Goal: Navigation & Orientation: Locate item on page

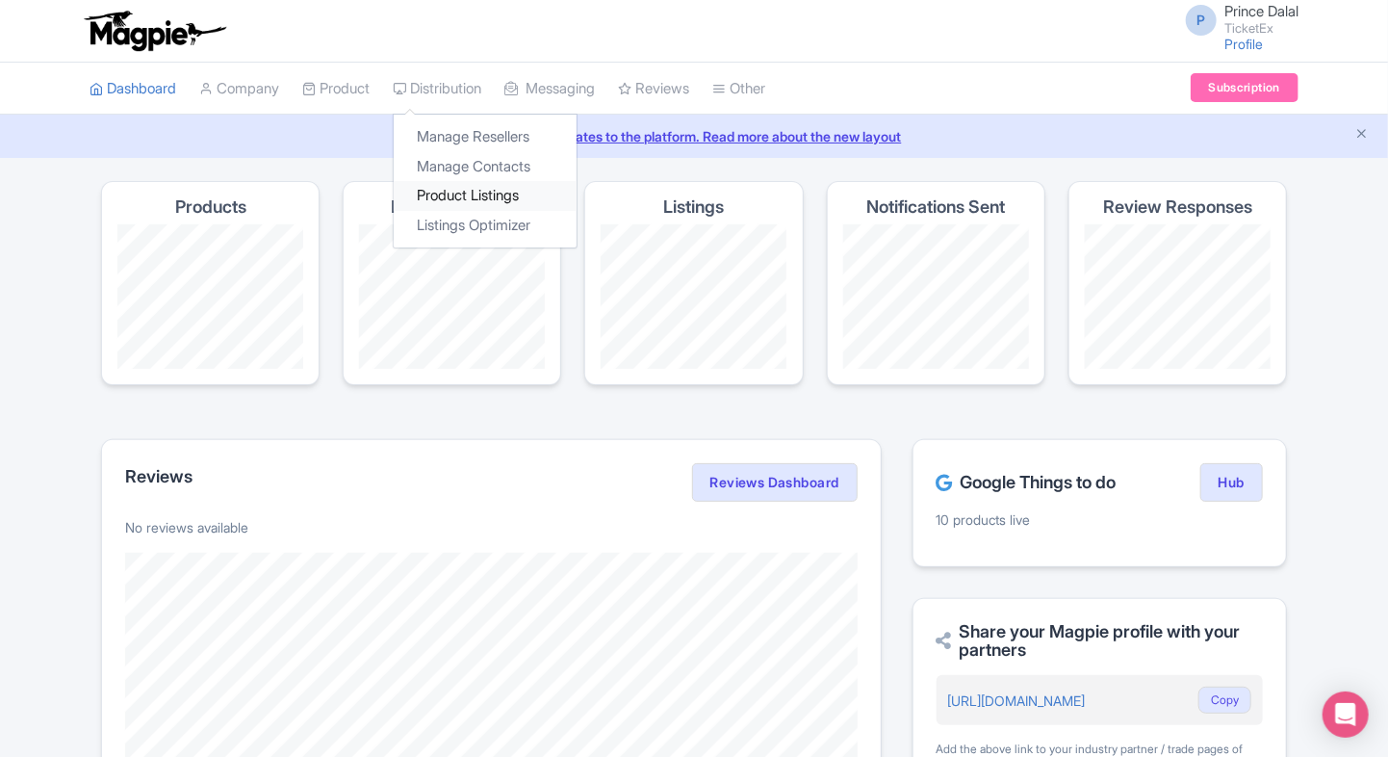
click at [451, 204] on link "Product Listings" at bounding box center [485, 196] width 183 height 30
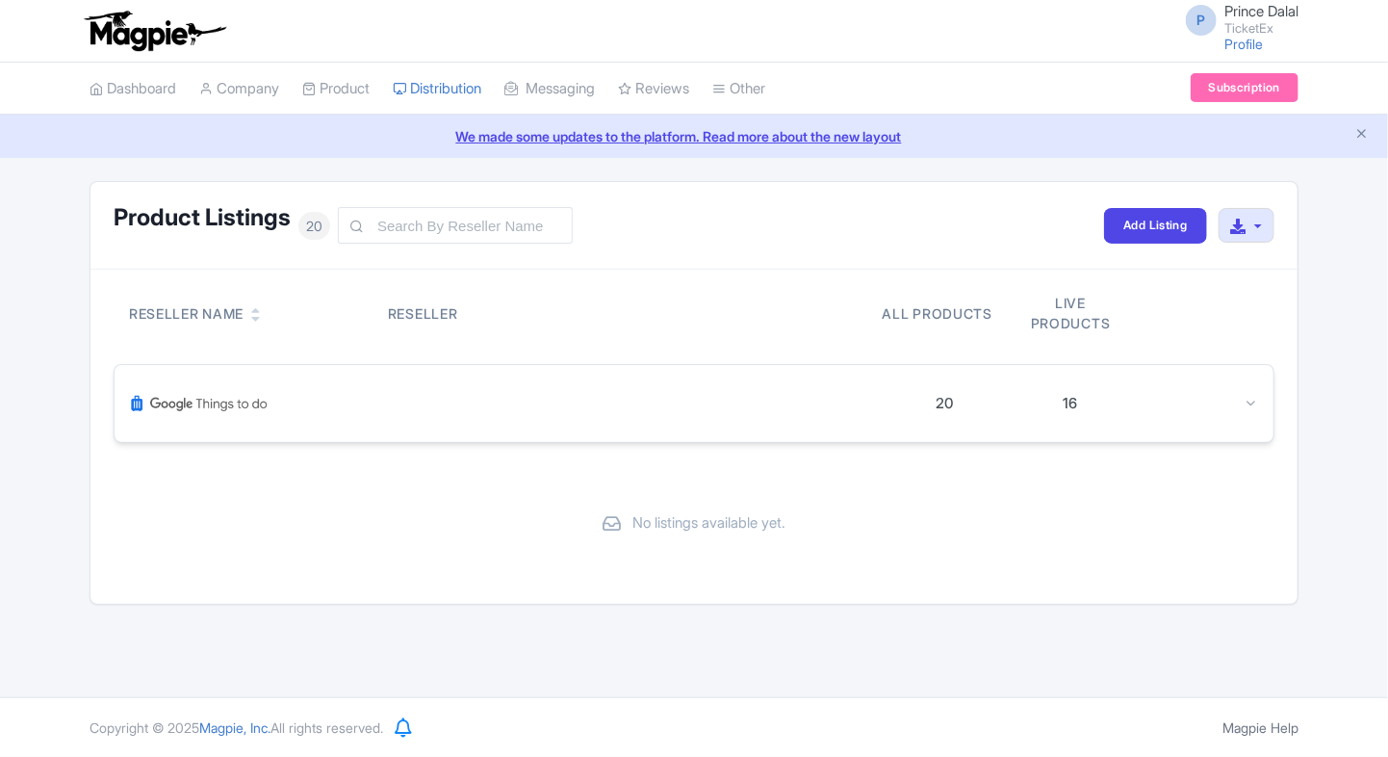
click at [1228, 399] on div at bounding box center [1195, 404] width 125 height 22
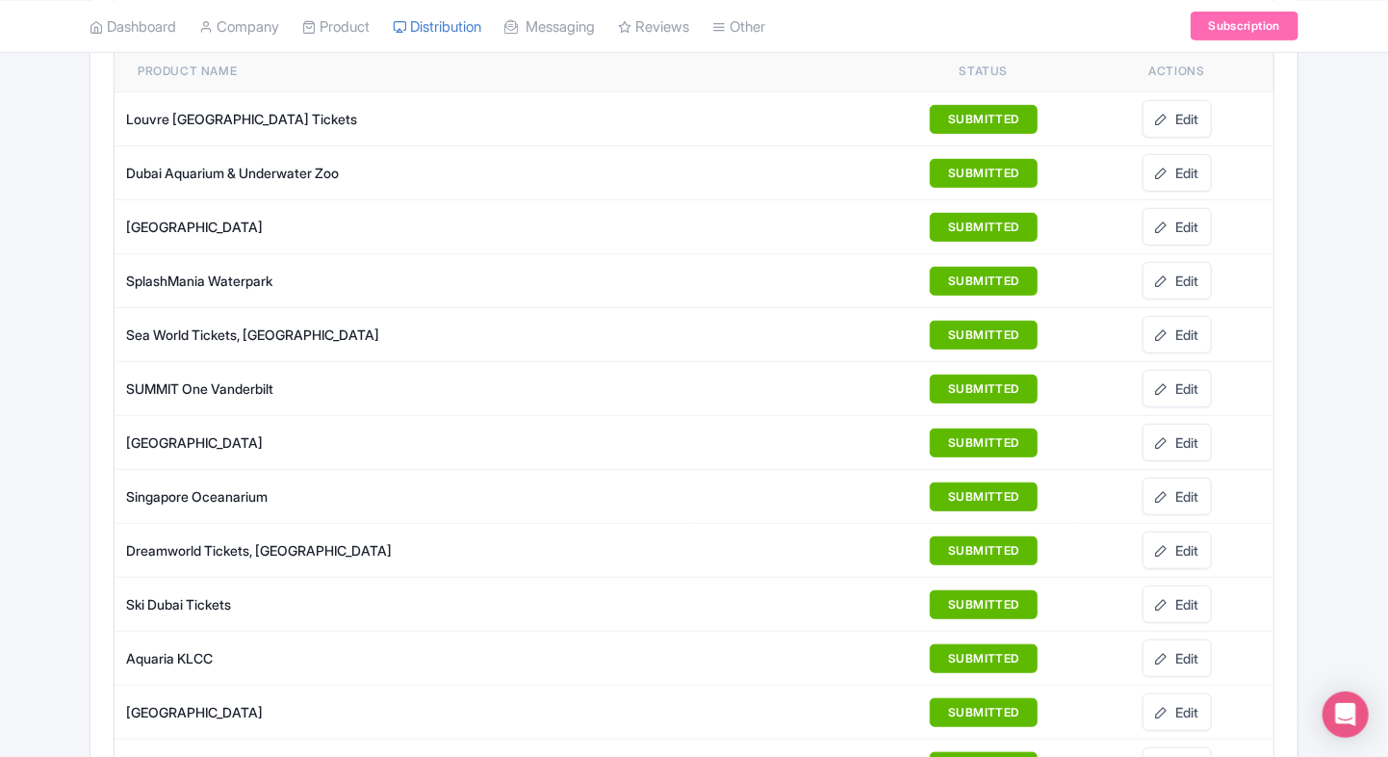
scroll to position [383, 0]
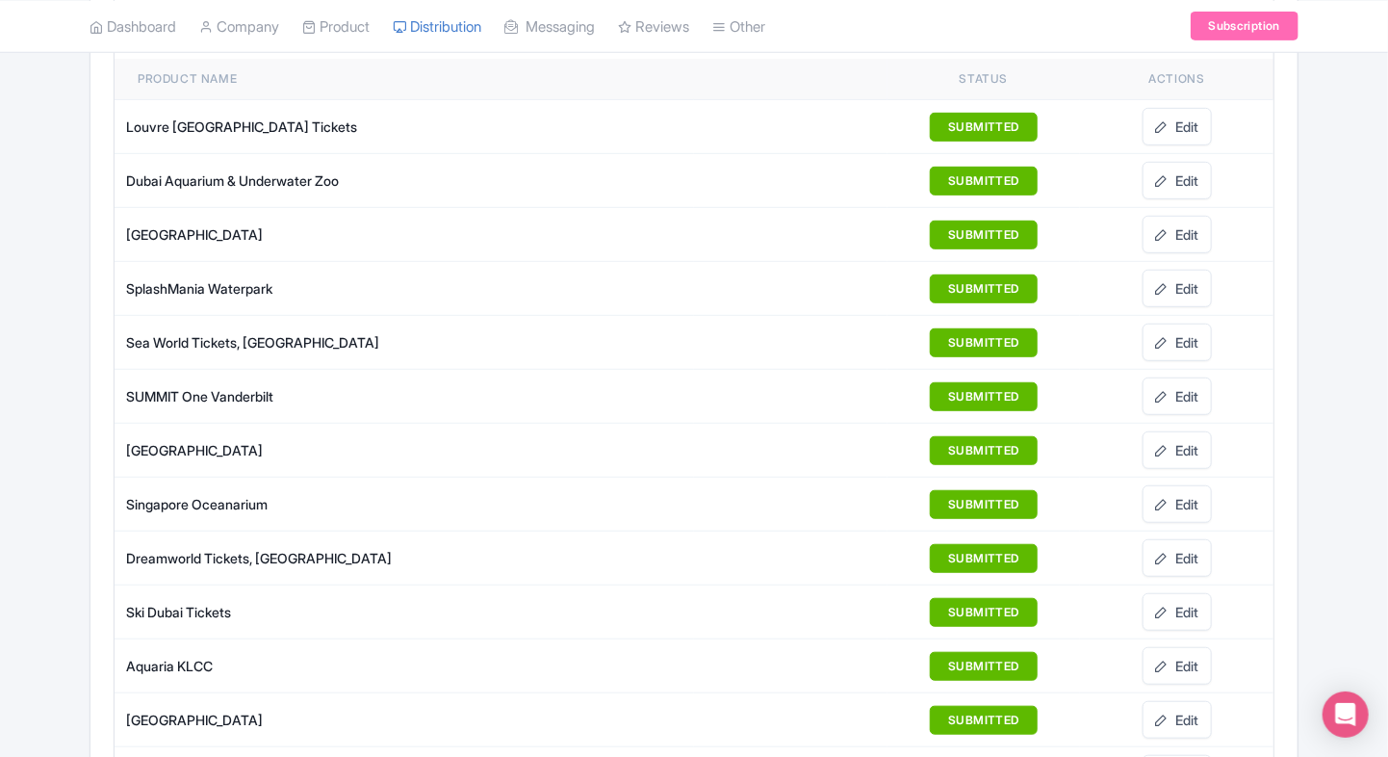
drag, startPoint x: 110, startPoint y: 121, endPoint x: 40, endPoint y: 133, distance: 70.3
click at [40, 133] on div "Product Listings 20 Add Listing Download All Listings Reseller Name Reseller Al…" at bounding box center [694, 569] width 1388 height 1542
drag, startPoint x: 121, startPoint y: 170, endPoint x: 233, endPoint y: 175, distance: 111.8
click at [233, 175] on td "Dubai Aquarium & Underwater Zoo" at bounding box center [404, 181] width 579 height 54
copy div "Dubai Aquarium"
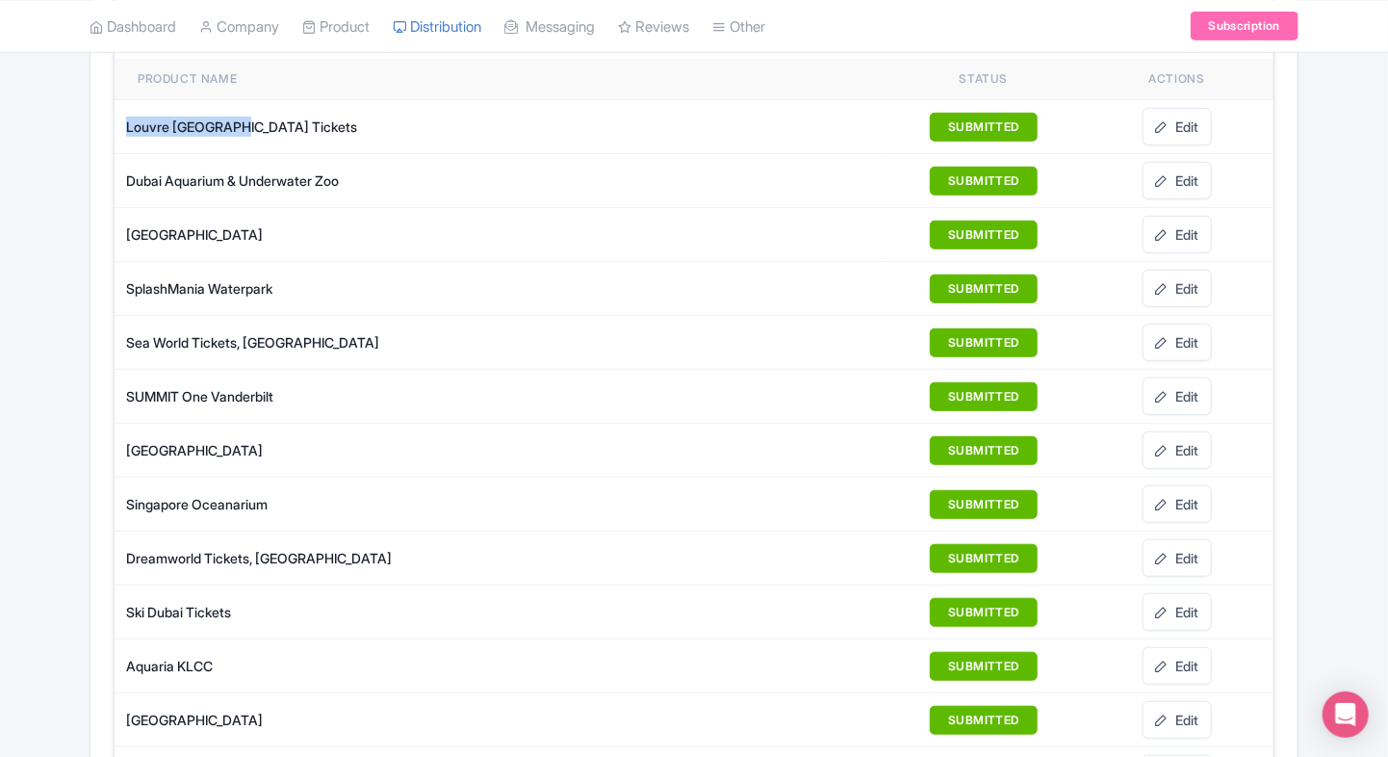
drag, startPoint x: 123, startPoint y: 127, endPoint x: 239, endPoint y: 129, distance: 115.5
click at [239, 129] on td "Louvre [GEOGRAPHIC_DATA] Tickets" at bounding box center [404, 127] width 579 height 54
copy div "Louvre [GEOGRAPHIC_DATA]"
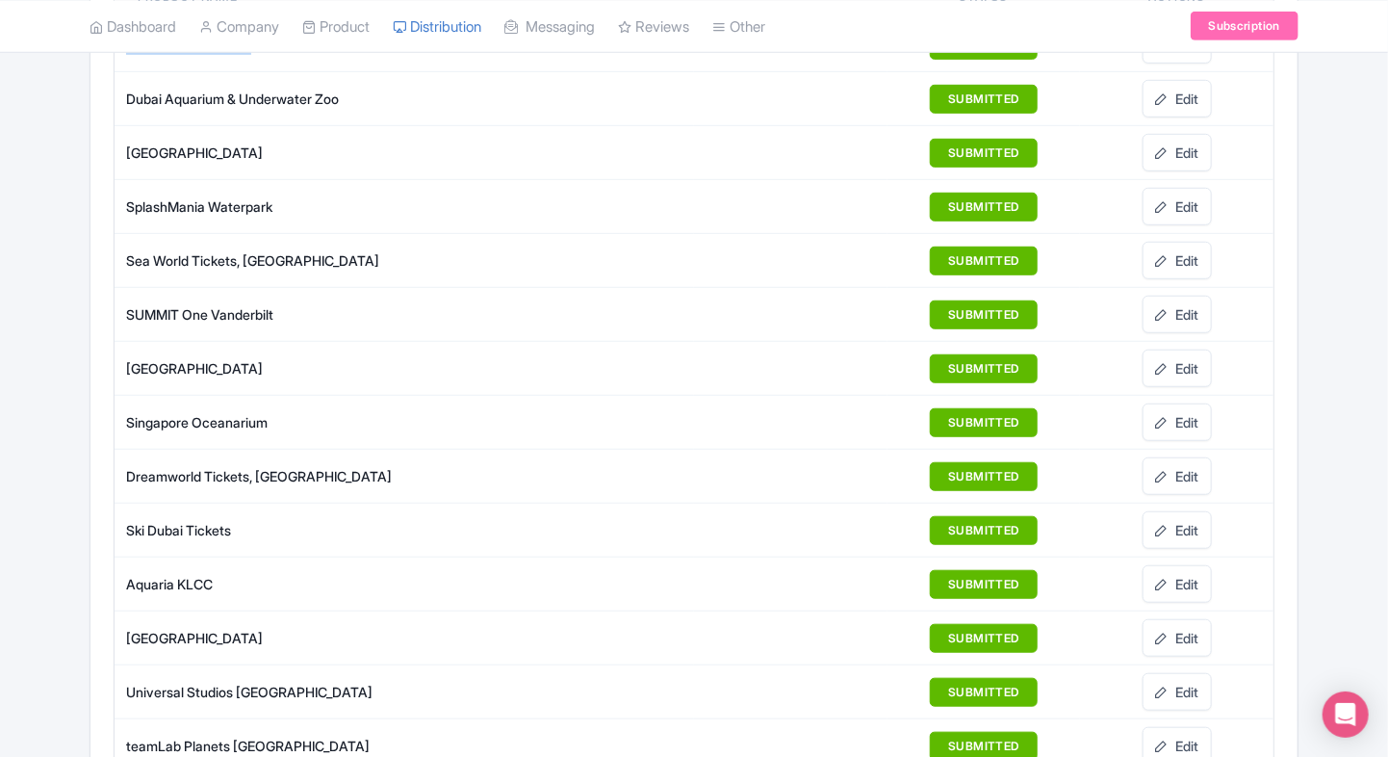
scroll to position [470, 0]
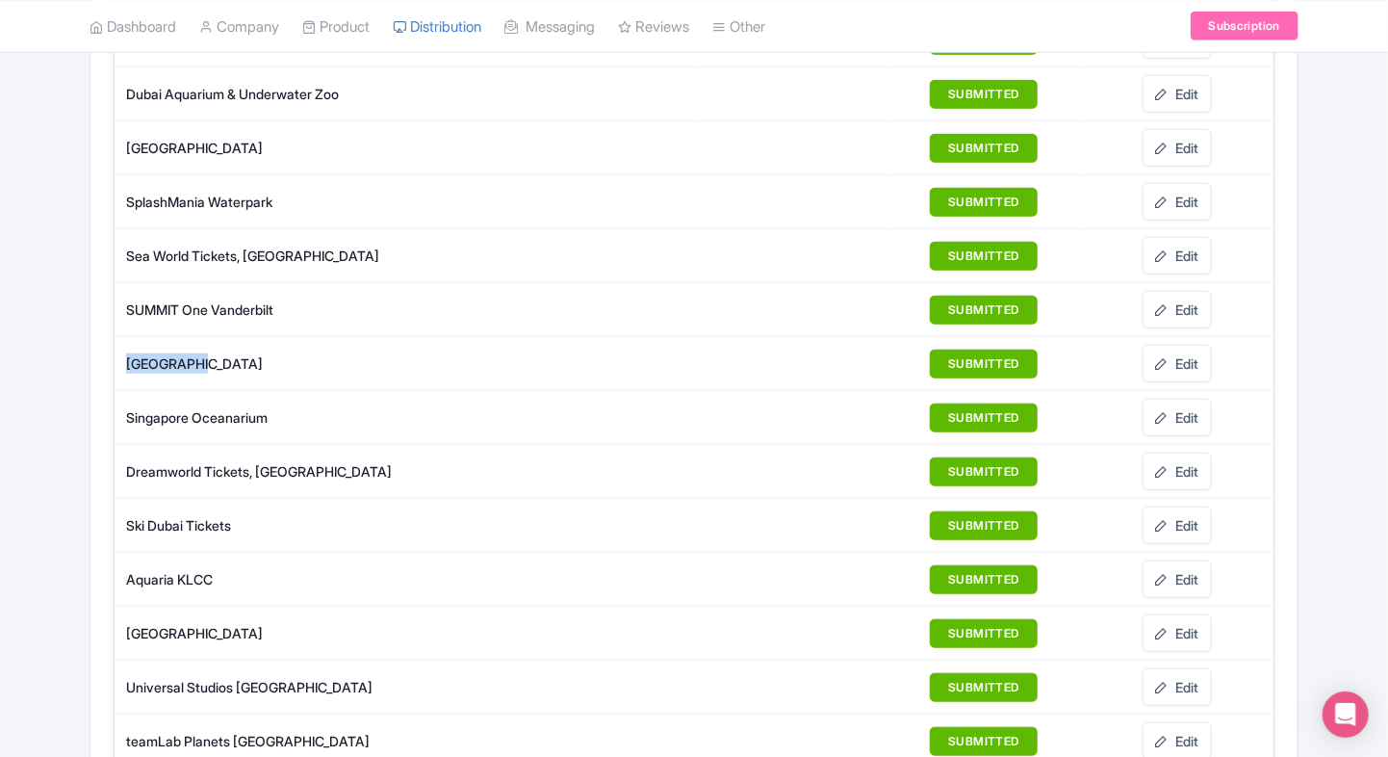
drag, startPoint x: 126, startPoint y: 353, endPoint x: 197, endPoint y: 354, distance: 71.2
click at [197, 354] on div "[GEOGRAPHIC_DATA]" at bounding box center [409, 363] width 567 height 20
copy div "Wild Wadi"
click at [75, 597] on div "Product Listings 20 Add Listing Download All Listings Reseller Name Reseller Al…" at bounding box center [694, 482] width 1388 height 1542
drag, startPoint x: 124, startPoint y: 399, endPoint x: 274, endPoint y: 410, distance: 150.5
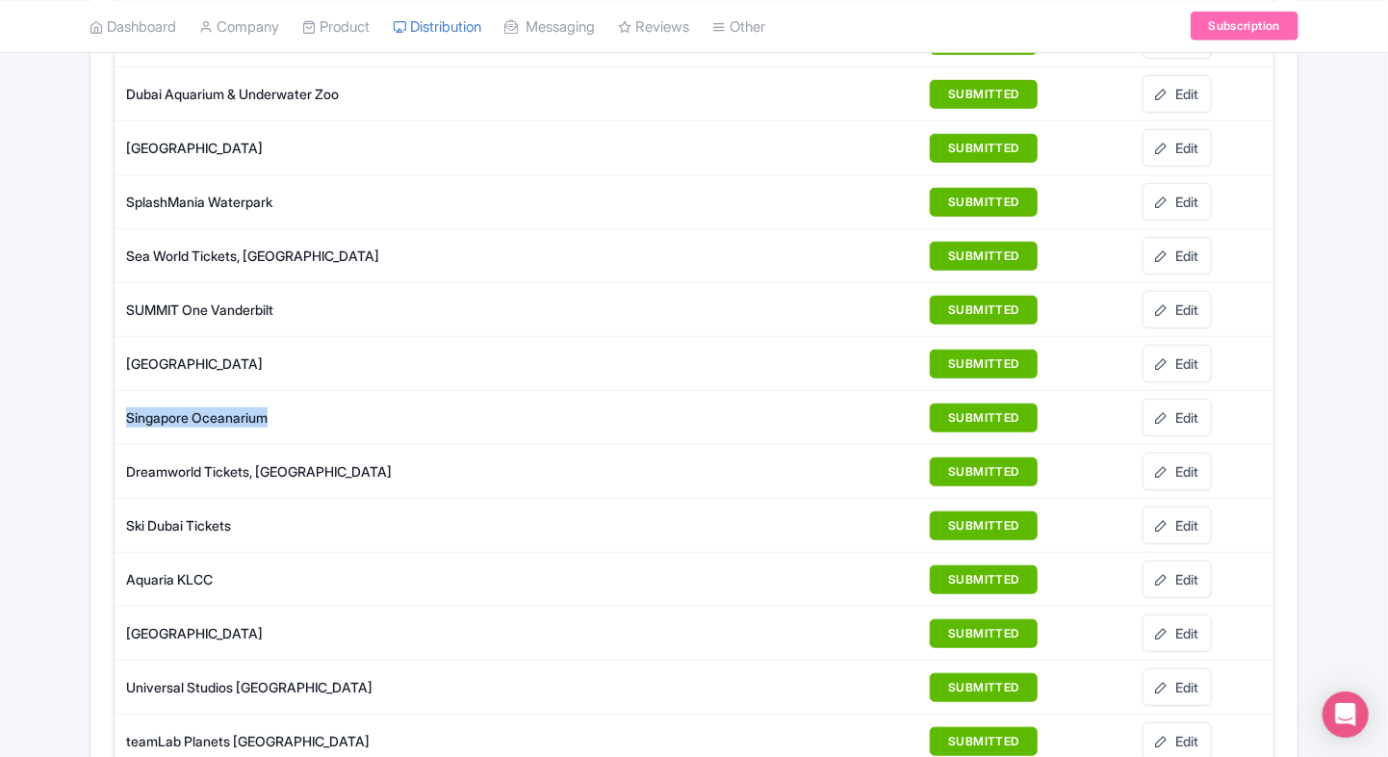
click at [274, 410] on td "Singapore Oceanarium" at bounding box center [404, 418] width 579 height 54
copy div "Singapore Oceanarium"
click at [66, 488] on div "Product Listings 20 Add Listing Download All Listings Reseller Name Reseller Al…" at bounding box center [694, 482] width 1388 height 1542
drag, startPoint x: 118, startPoint y: 520, endPoint x: 187, endPoint y: 517, distance: 68.4
click at [187, 517] on td "Ski Dubai Tickets" at bounding box center [404, 526] width 579 height 54
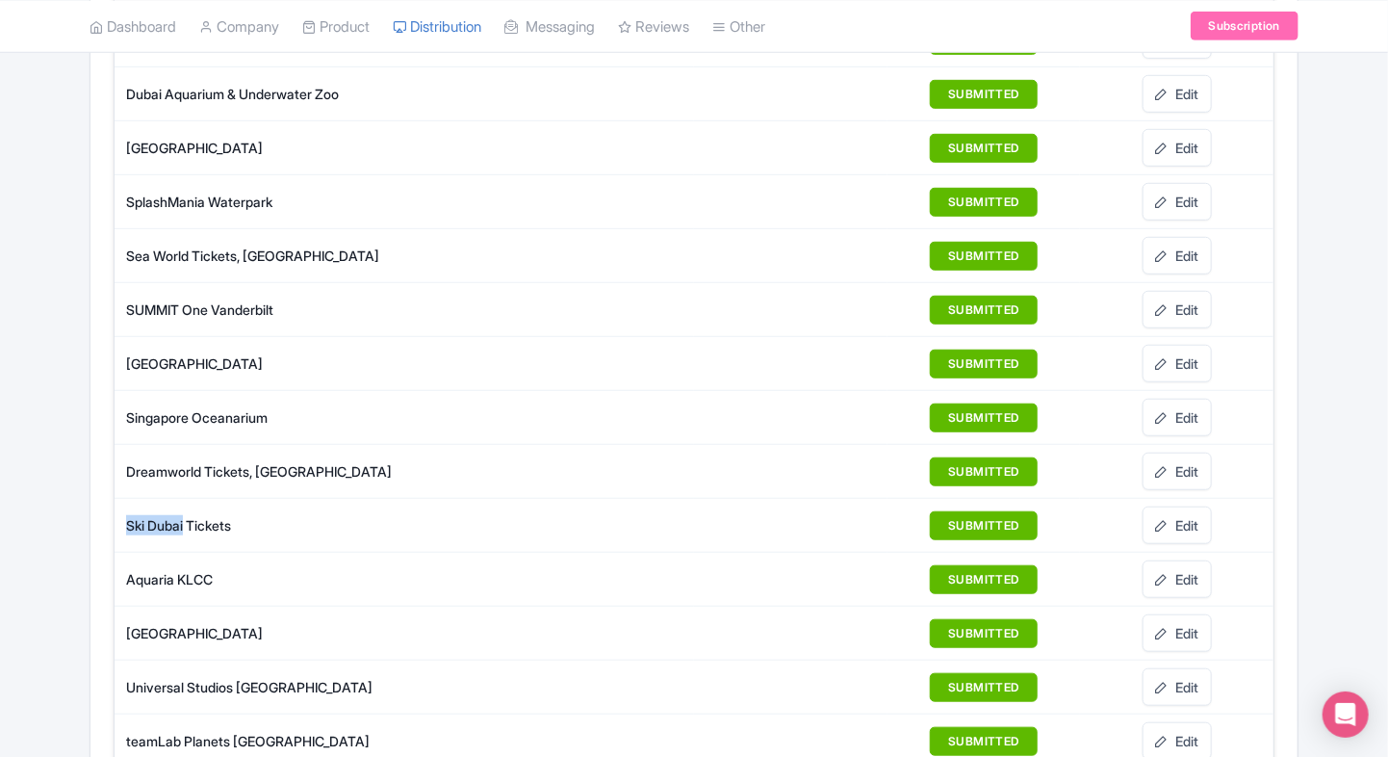
copy div "Ski [GEOGRAPHIC_DATA]"
click at [95, 512] on div "Reseller Name Reseller All products Live products 20 16 Product name Status Act…" at bounding box center [693, 526] width 1207 height 1452
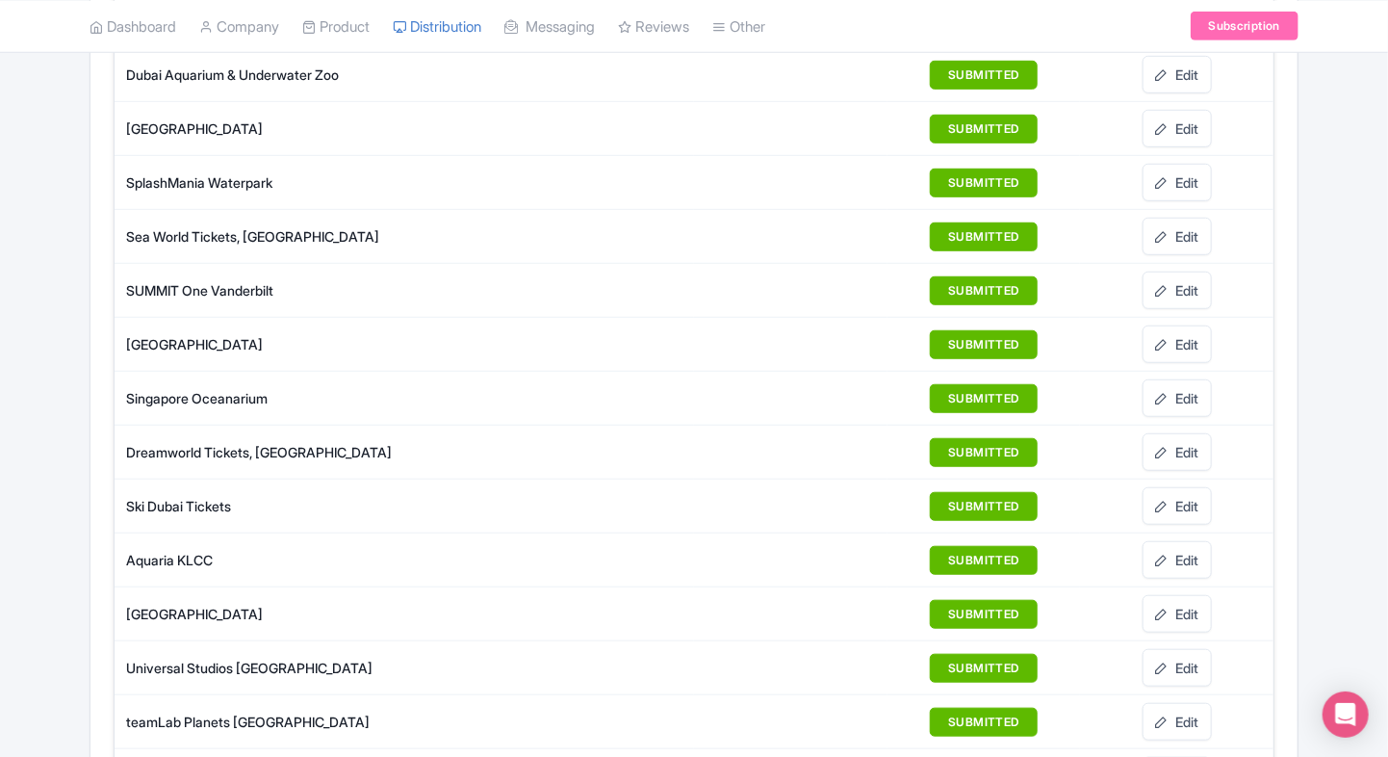
scroll to position [497, 0]
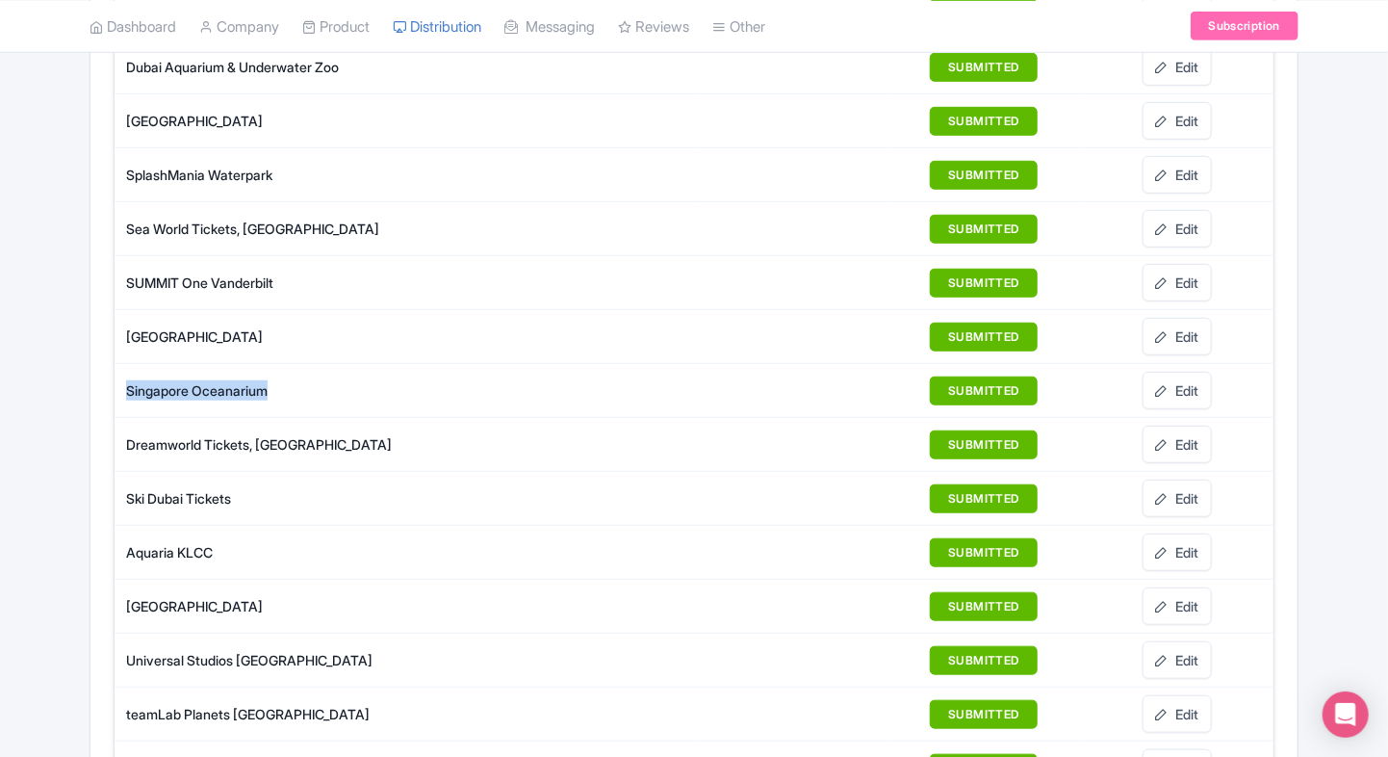
drag, startPoint x: 116, startPoint y: 390, endPoint x: 281, endPoint y: 391, distance: 164.6
click at [281, 391] on td "Singapore Oceanarium" at bounding box center [404, 391] width 579 height 54
copy div "Singapore Oceanarium"
click at [80, 468] on div "Product Listings 20 Add Listing Download All Listings Reseller Name Reseller Al…" at bounding box center [694, 455] width 1232 height 1542
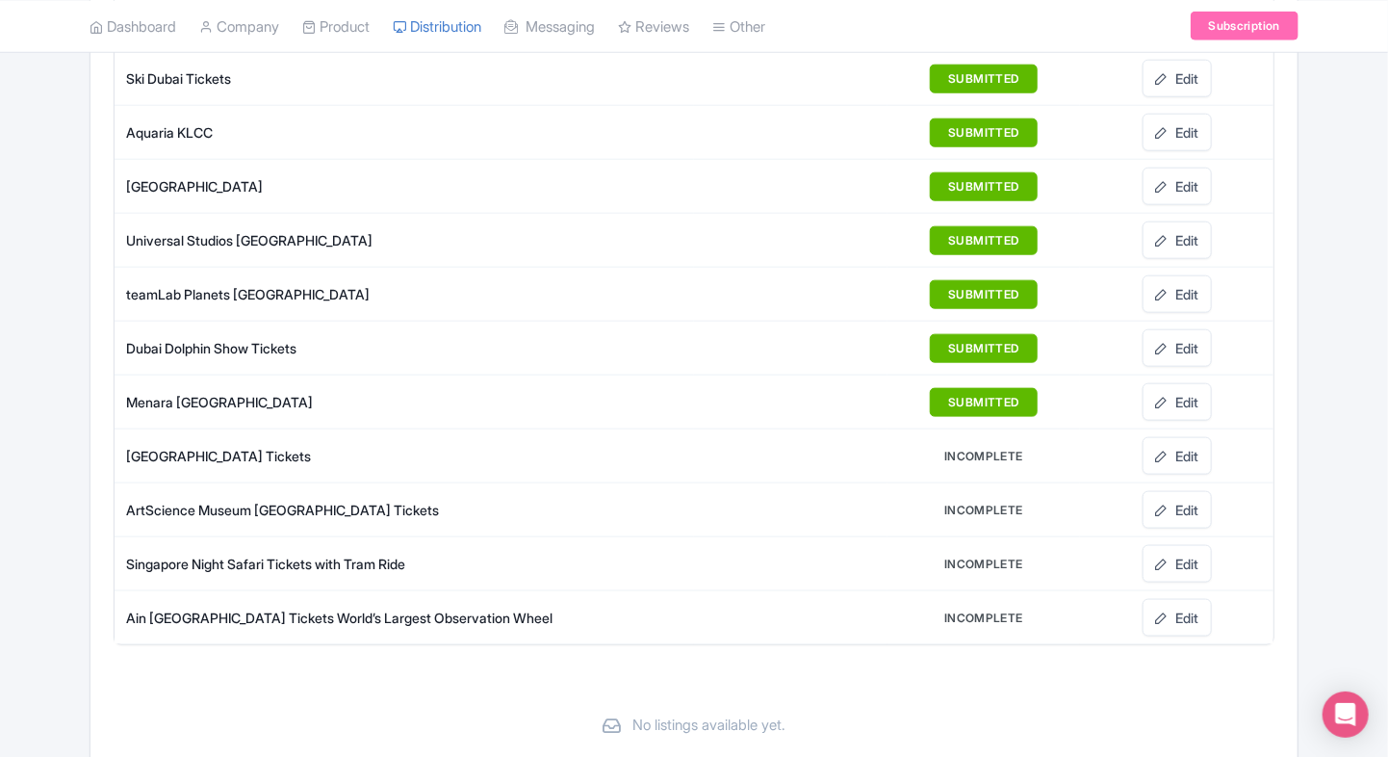
scroll to position [1036, 0]
